Goal: Task Accomplishment & Management: Use online tool/utility

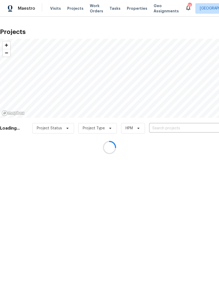
click at [137, 8] on div at bounding box center [109, 147] width 219 height 295
click at [137, 4] on div at bounding box center [109, 147] width 219 height 295
click at [136, 4] on div at bounding box center [109, 147] width 219 height 295
click at [133, 9] on div at bounding box center [109, 147] width 219 height 295
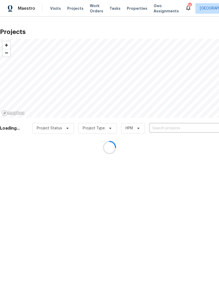
click at [134, 7] on div at bounding box center [109, 147] width 219 height 295
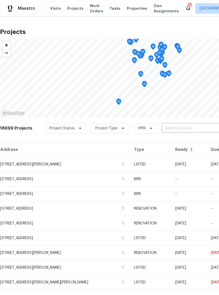
click at [132, 10] on span "Properties" at bounding box center [137, 8] width 21 height 5
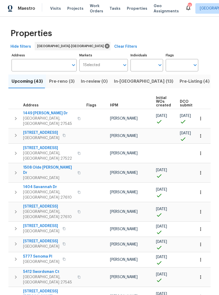
click at [58, 82] on span "Pre-reno (3)" at bounding box center [62, 81] width 26 height 7
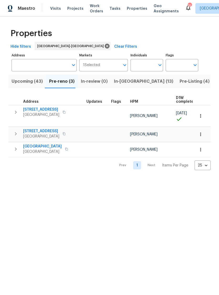
click at [31, 128] on span "7200 Ridgeline Dr" at bounding box center [41, 130] width 36 height 5
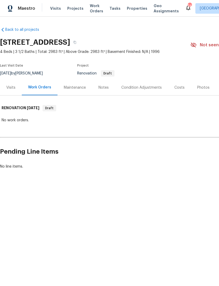
click at [137, 85] on div "Condition Adjustments" at bounding box center [141, 87] width 40 height 5
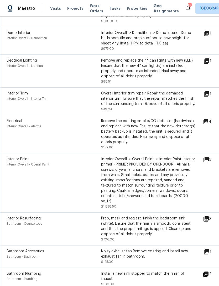
scroll to position [801, 0]
click at [210, 31] on icon at bounding box center [206, 33] width 5 height 5
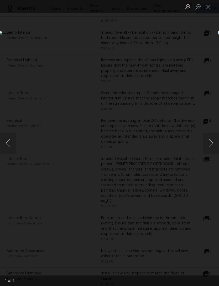
click at [205, 7] on button "Close lightbox" at bounding box center [209, 6] width 11 height 9
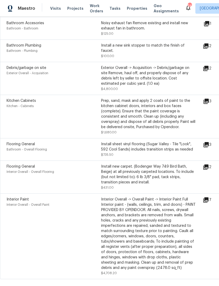
scroll to position [1028, 0]
click at [209, 197] on icon at bounding box center [206, 199] width 5 height 5
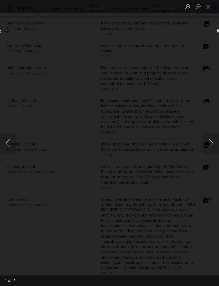
click at [212, 139] on button "Next image" at bounding box center [212, 143] width 16 height 21
click at [208, 8] on button "Close lightbox" at bounding box center [209, 6] width 11 height 9
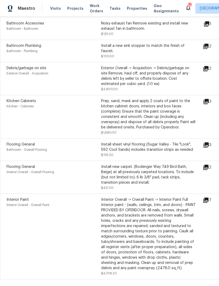
click at [209, 66] on icon at bounding box center [206, 68] width 5 height 5
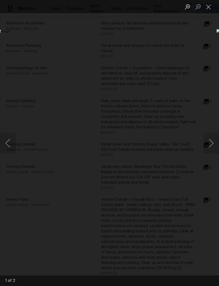
click at [212, 143] on button "Next image" at bounding box center [212, 143] width 16 height 21
click at [210, 142] on button "Next image" at bounding box center [212, 143] width 16 height 21
click at [210, 7] on button "Close lightbox" at bounding box center [209, 6] width 11 height 9
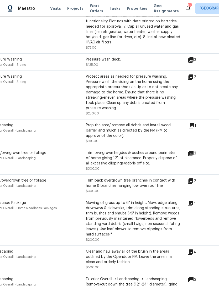
scroll to position [404, 15]
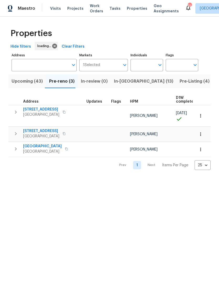
click at [144, 64] on input "Individuals" at bounding box center [143, 65] width 25 height 12
click at [148, 64] on input "Individuals" at bounding box center [143, 65] width 25 height 12
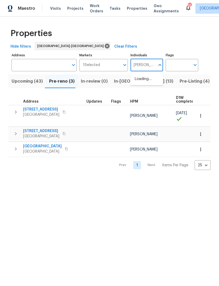
type input "Lee privette"
click at [145, 81] on input "checkbox" at bounding box center [140, 81] width 11 height 11
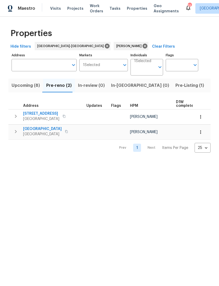
click at [176, 83] on span "Pre-Listing (1)" at bounding box center [190, 85] width 29 height 7
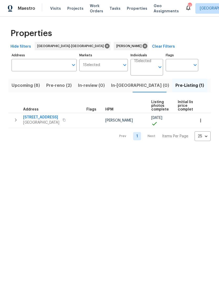
click at [211, 85] on span "Listed (22)" at bounding box center [222, 85] width 22 height 7
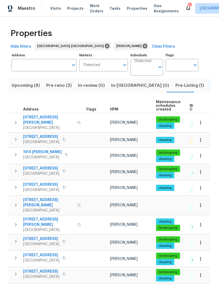
click at [45, 134] on span "[STREET_ADDRESS]" at bounding box center [41, 136] width 36 height 5
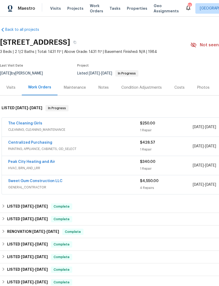
click at [33, 122] on link "The Cleaning Girls" at bounding box center [25, 123] width 34 height 4
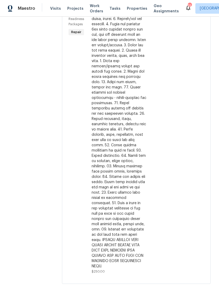
scroll to position [118, 0]
click at [126, 183] on div at bounding box center [119, 129] width 55 height 279
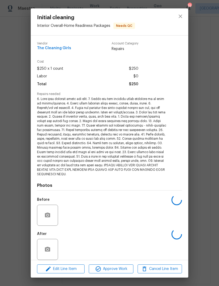
click at [126, 183] on div "Photos Before After" at bounding box center [109, 219] width 145 height 87
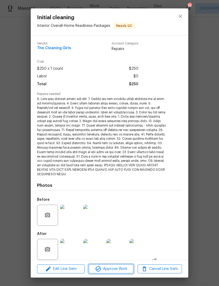
click at [118, 267] on span "Approve Work" at bounding box center [110, 269] width 41 height 7
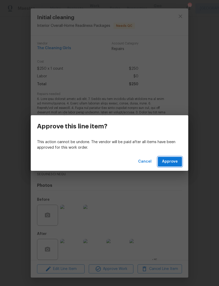
click at [171, 163] on span "Approve" at bounding box center [170, 161] width 16 height 7
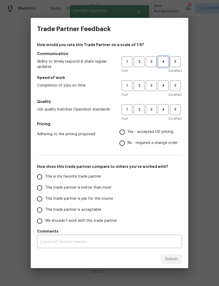
click at [167, 60] on span "4" at bounding box center [164, 62] width 10 height 6
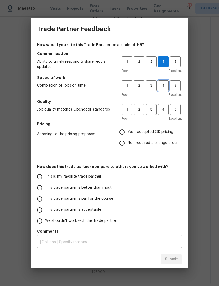
click at [165, 85] on span "4" at bounding box center [164, 86] width 10 height 6
click at [163, 108] on span "4" at bounding box center [164, 109] width 10 height 6
click at [168, 130] on span "Yes - accepted OD pricing" at bounding box center [151, 132] width 46 height 6
click at [128, 130] on input "Yes - accepted OD pricing" at bounding box center [122, 131] width 11 height 11
radio input "true"
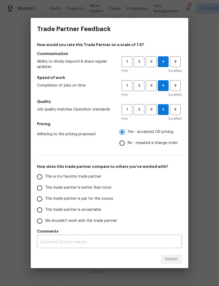
click at [95, 187] on span "This trade partner is better than most" at bounding box center [78, 188] width 67 height 6
click at [45, 187] on input "This trade partner is better than most" at bounding box center [39, 187] width 11 height 11
radio input "false"
click at [106, 200] on span "This trade partner is par for the course" at bounding box center [79, 199] width 68 height 6
click at [45, 200] on input "This trade partner is par for the course" at bounding box center [39, 198] width 11 height 11
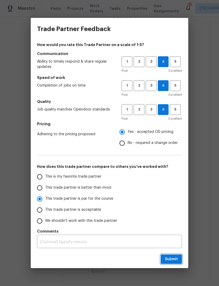
click at [176, 259] on span "Submit" at bounding box center [171, 259] width 13 height 7
radio input "true"
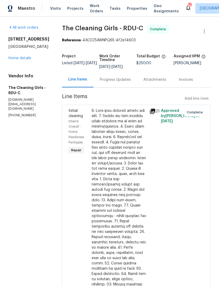
scroll to position [0, 0]
click at [134, 7] on span "Properties" at bounding box center [137, 8] width 21 height 5
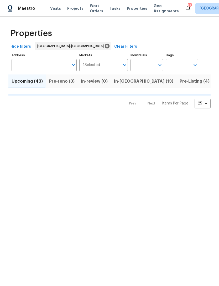
click at [144, 67] on input "Individuals" at bounding box center [143, 65] width 25 height 12
click at [143, 67] on input "Individuals" at bounding box center [143, 65] width 25 height 12
type input "le"
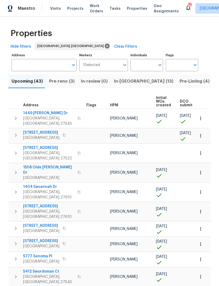
click at [146, 67] on input "Individuals" at bounding box center [143, 65] width 25 height 12
type input "[PERSON_NAME]"
click at [145, 63] on input "Individuals" at bounding box center [143, 65] width 25 height 12
type input "[PERSON_NAME]"
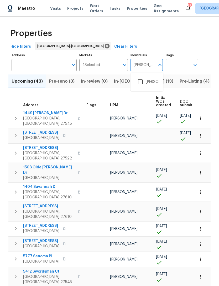
click at [141, 82] on input "checkbox" at bounding box center [140, 81] width 11 height 11
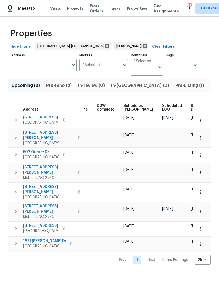
scroll to position [0, 137]
